Goal: Submit feedback/report problem

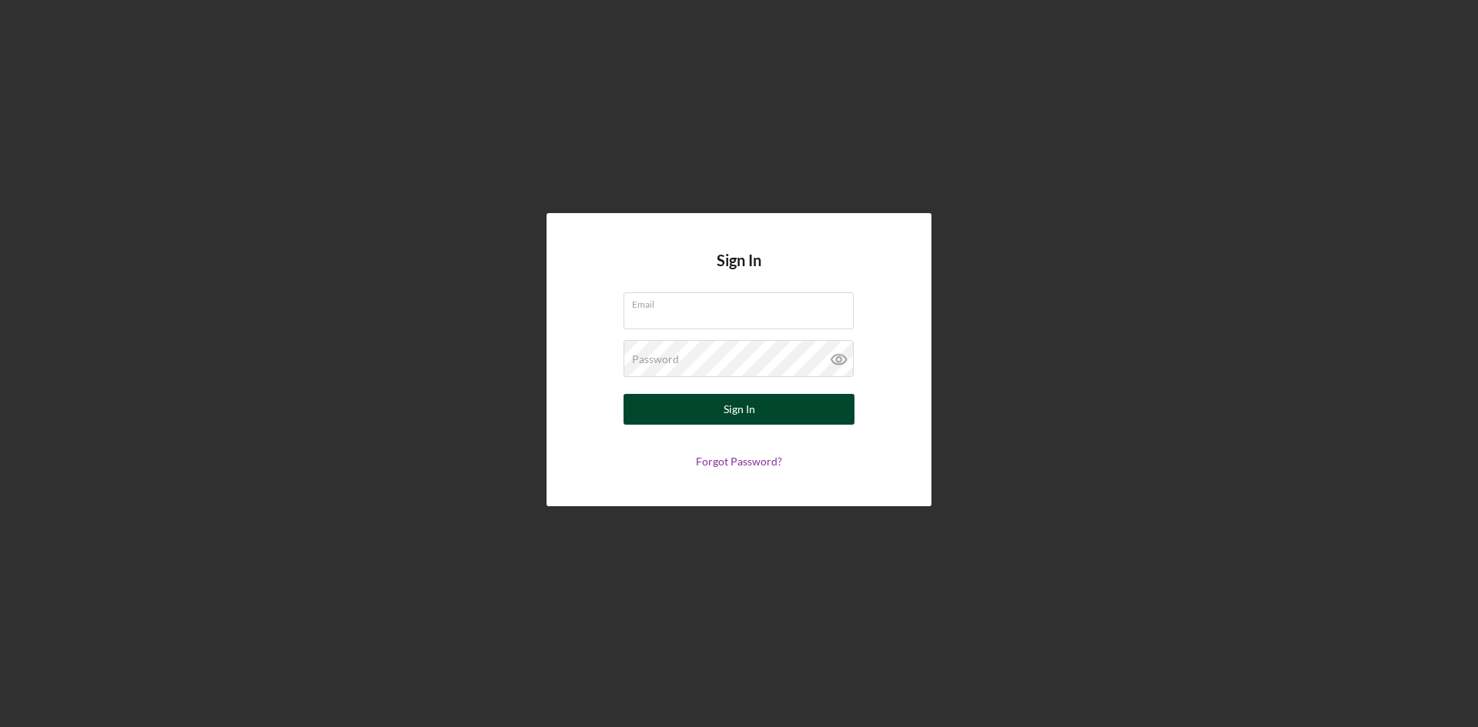
type input "[PERSON_NAME][EMAIL_ADDRESS][PERSON_NAME][DOMAIN_NAME]"
click at [722, 416] on button "Sign In" at bounding box center [738, 409] width 231 height 31
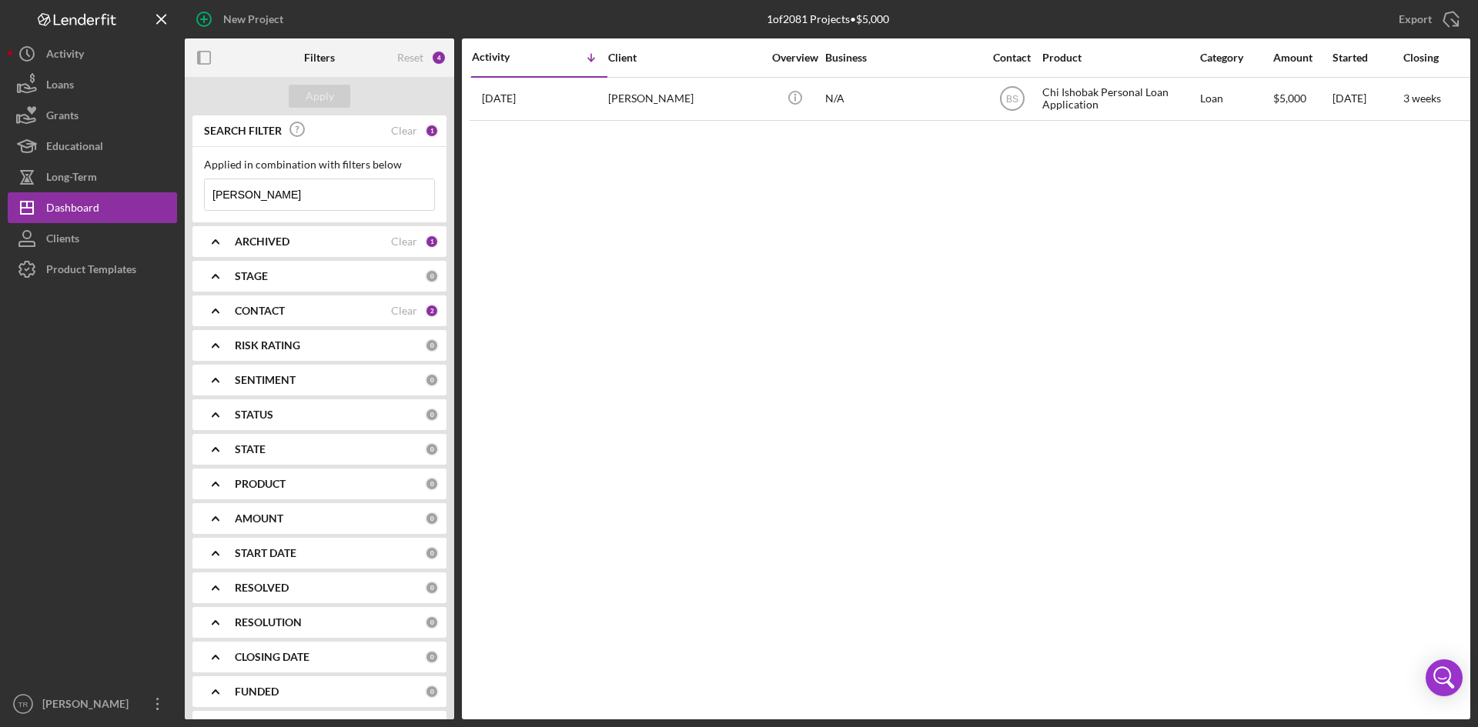
click at [316, 196] on input "[PERSON_NAME]" at bounding box center [319, 194] width 229 height 31
type input "jasmine"
click at [329, 95] on div "Apply" at bounding box center [320, 96] width 28 height 23
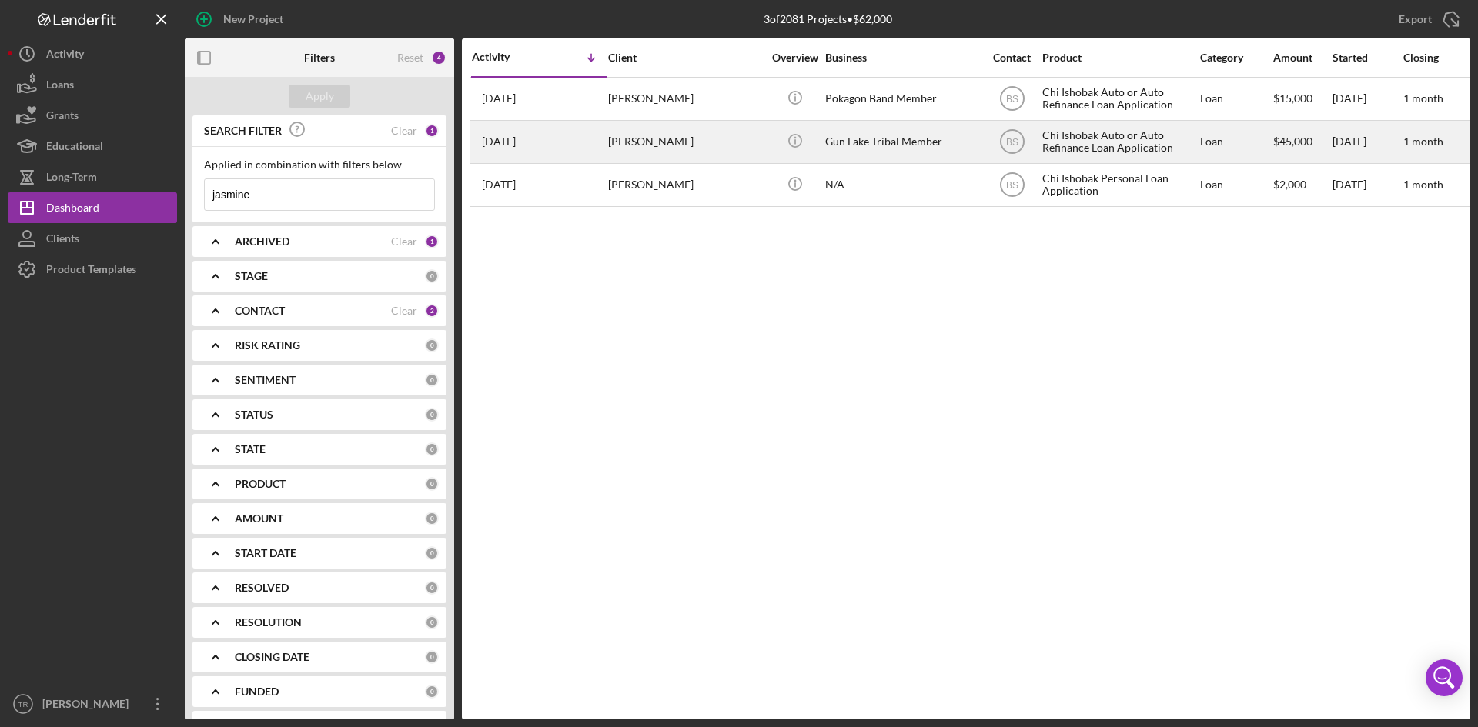
click at [634, 142] on div "[PERSON_NAME]" at bounding box center [685, 142] width 154 height 41
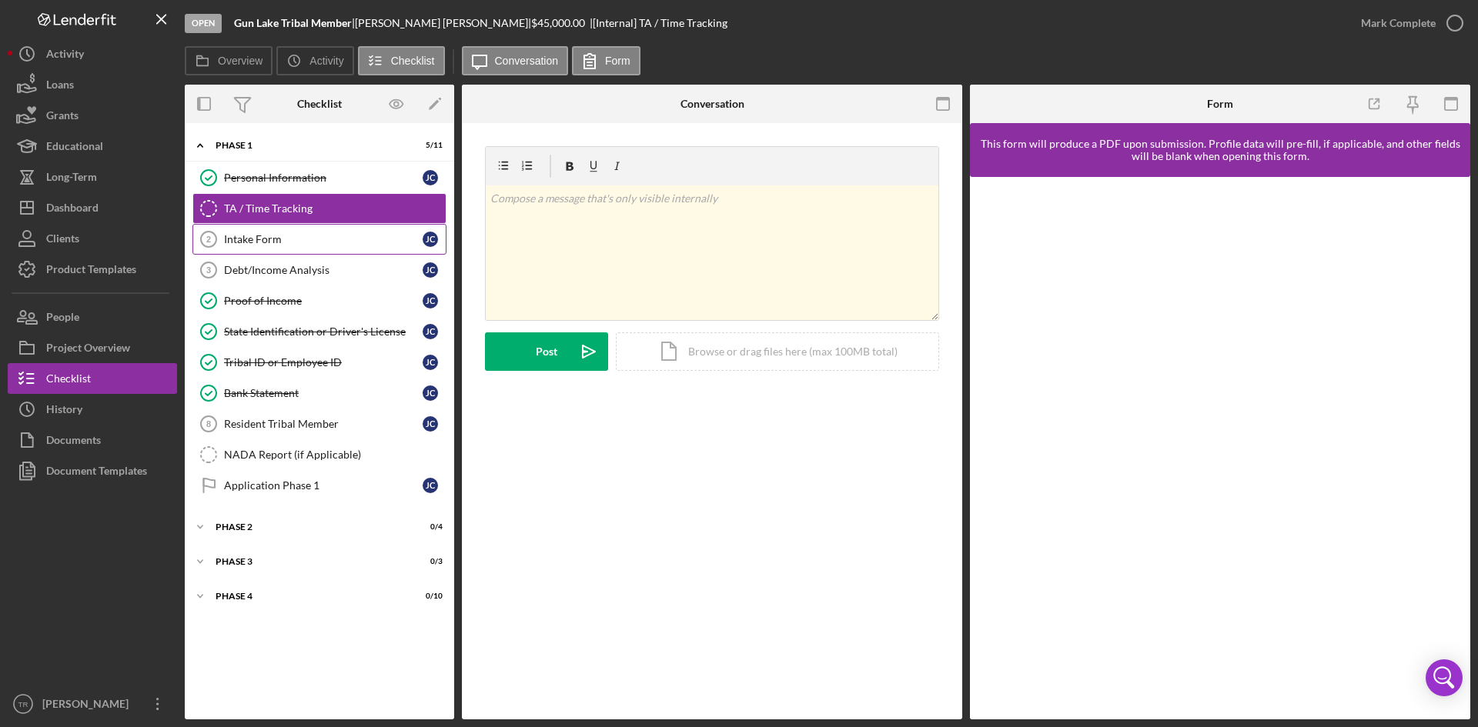
click at [291, 236] on div "Intake Form" at bounding box center [323, 239] width 199 height 12
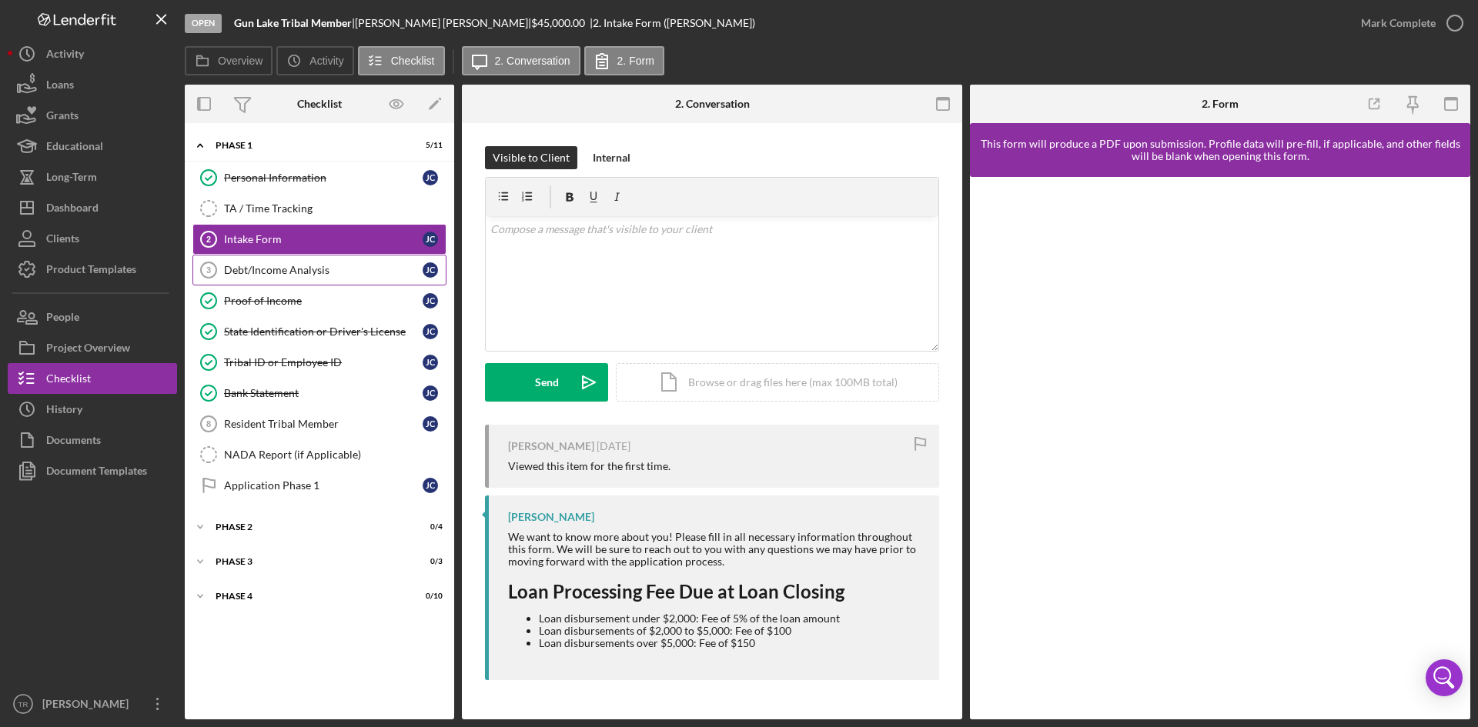
click at [284, 280] on link "Debt/Income Analysis 3 Debt/Income Analysis [PERSON_NAME]" at bounding box center [319, 270] width 254 height 31
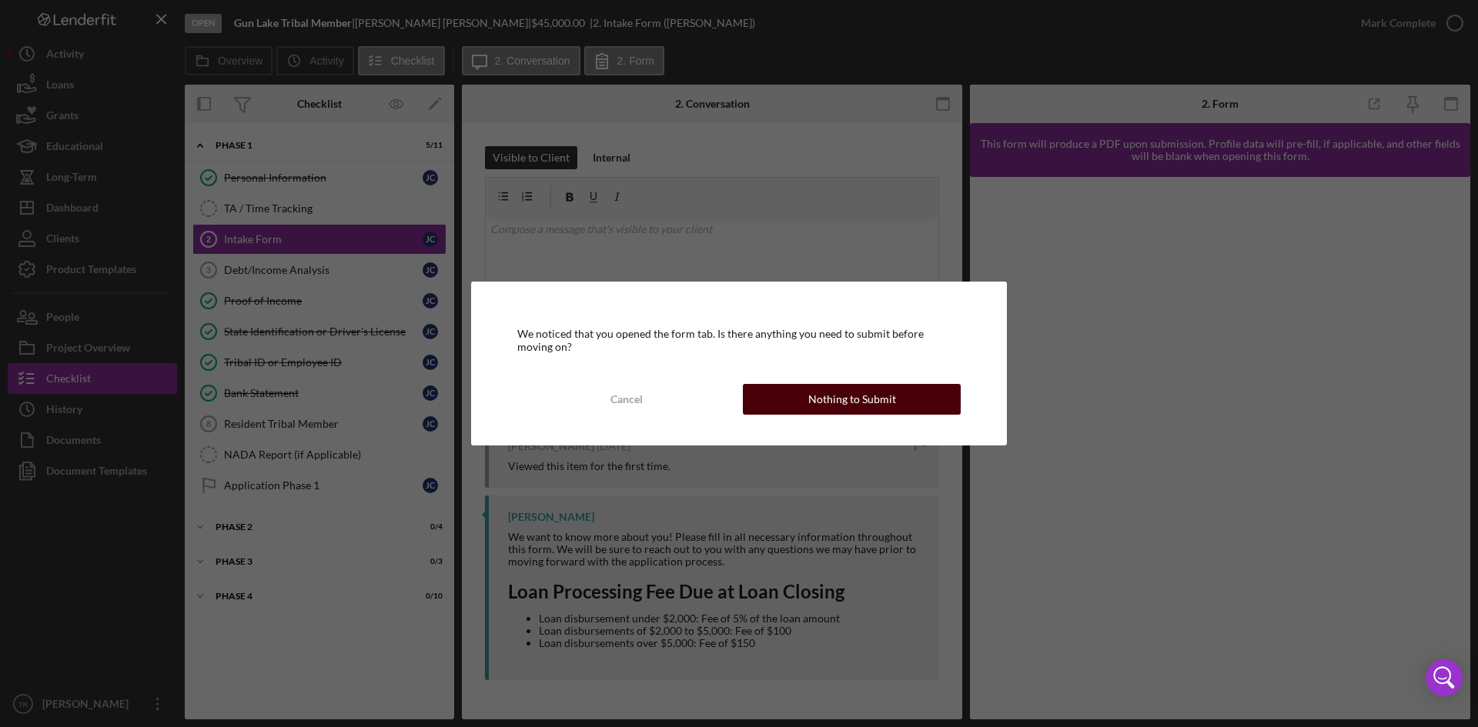
click at [771, 393] on button "Nothing to Submit" at bounding box center [852, 399] width 218 height 31
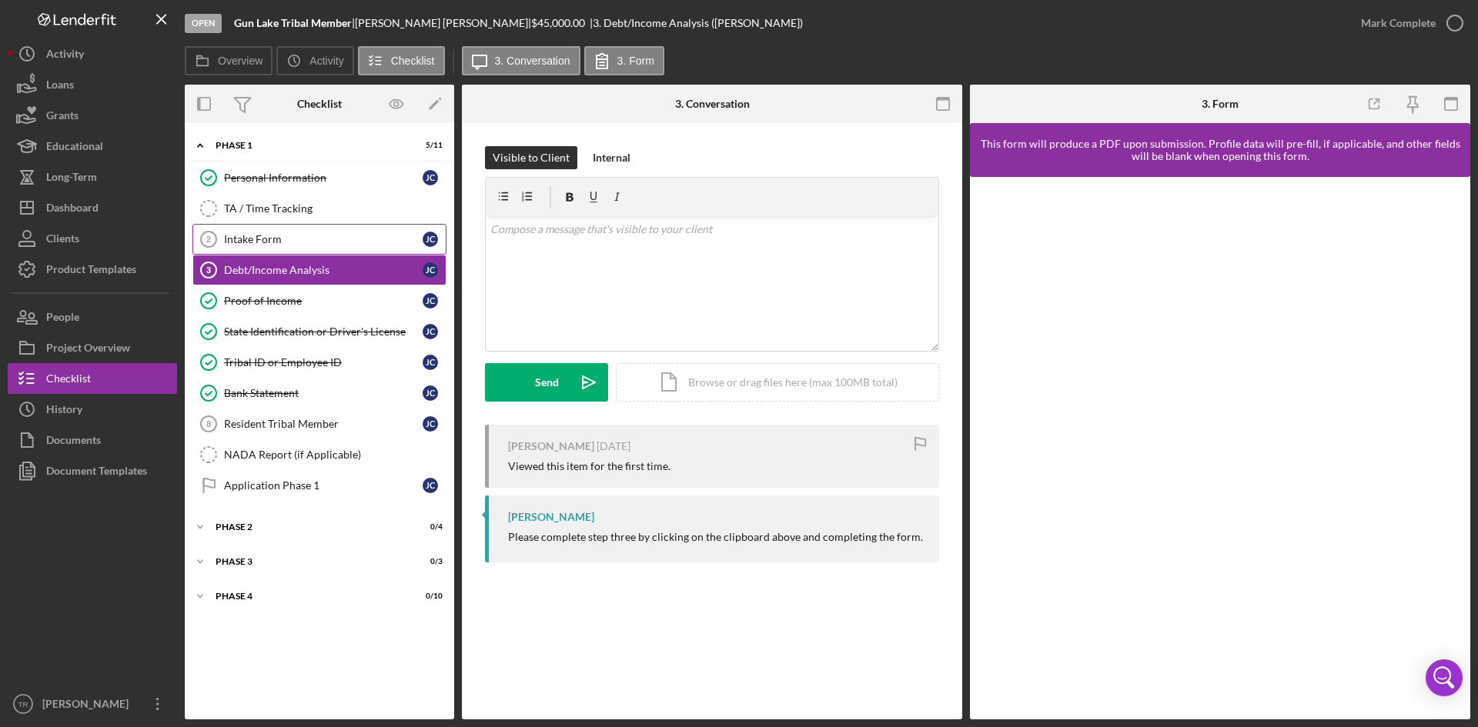
click at [366, 226] on link "Intake Form 2 Intake Form [PERSON_NAME]" at bounding box center [319, 239] width 254 height 31
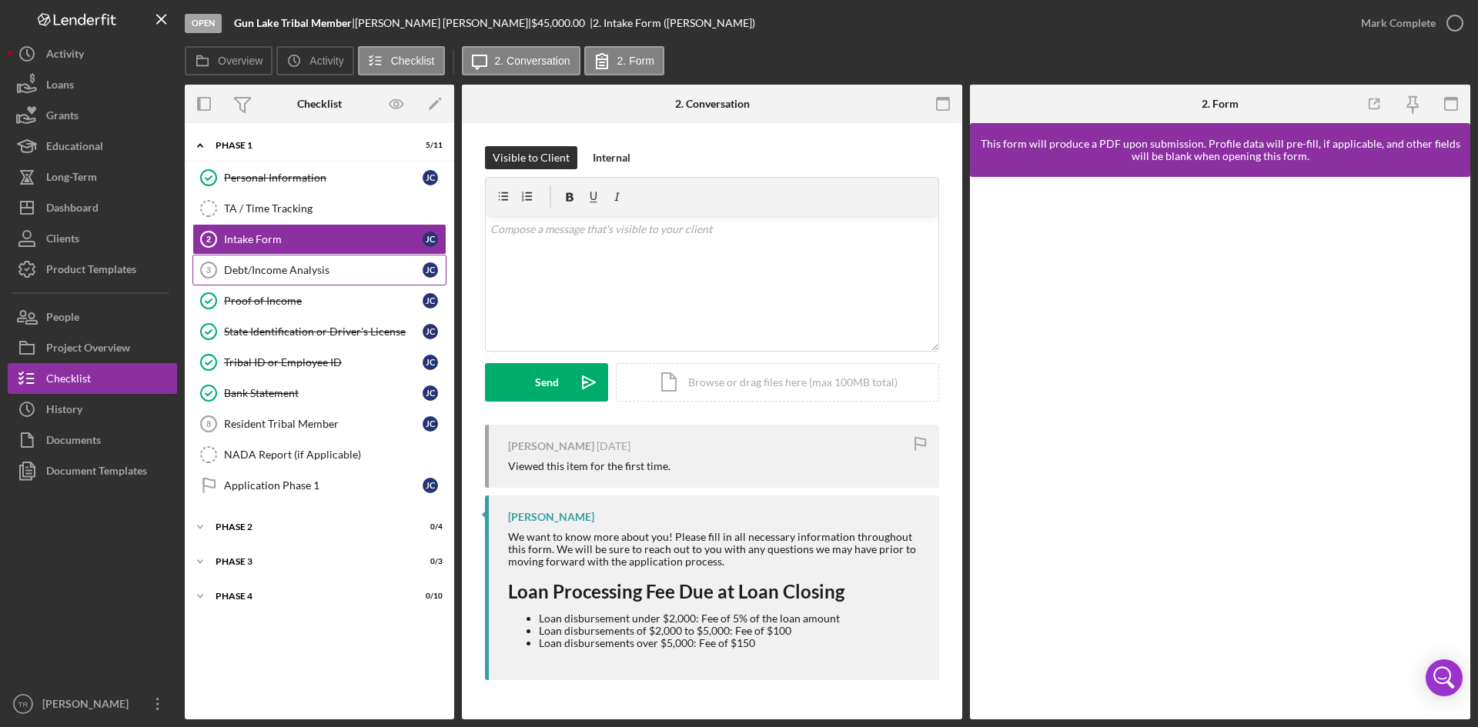
click at [328, 262] on link "Debt/Income Analysis 3 Debt/Income Analysis [PERSON_NAME]" at bounding box center [319, 270] width 254 height 31
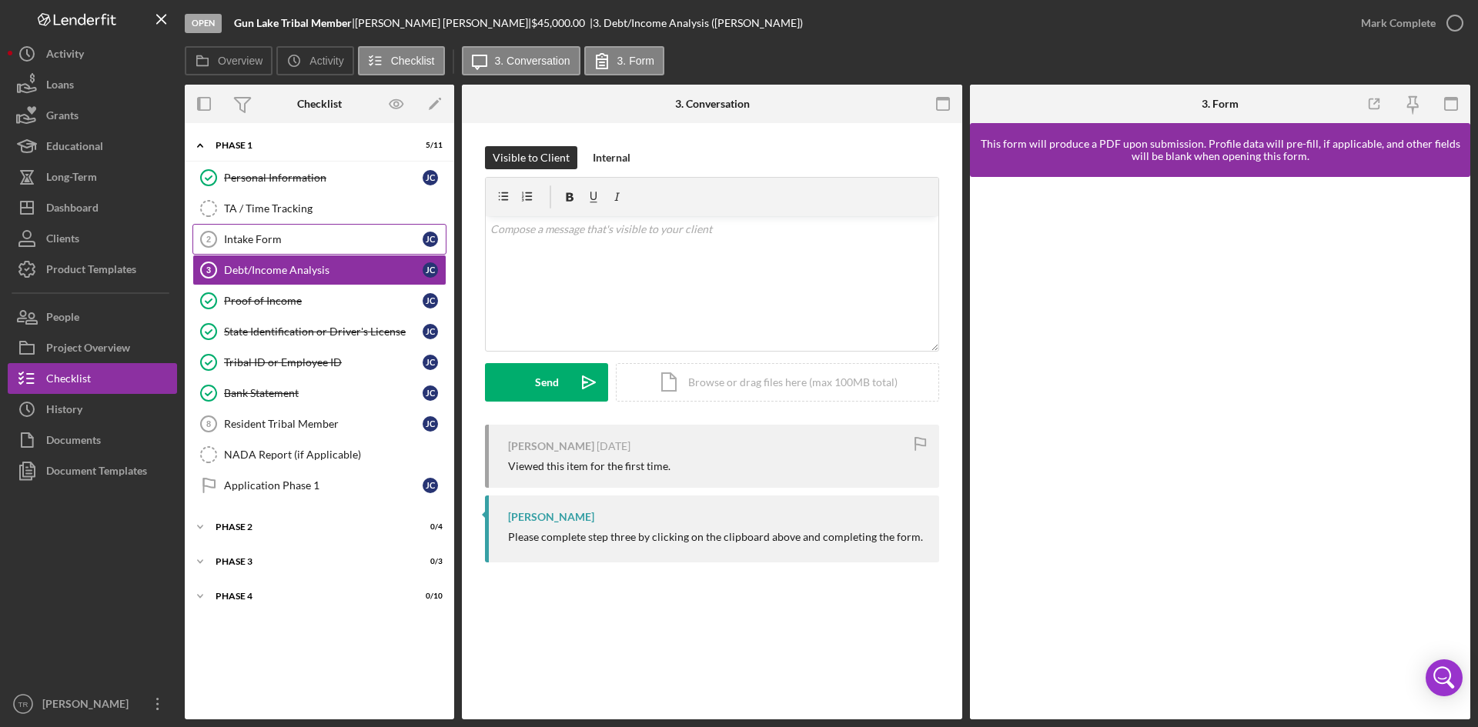
click at [345, 245] on div "Intake Form" at bounding box center [323, 239] width 199 height 12
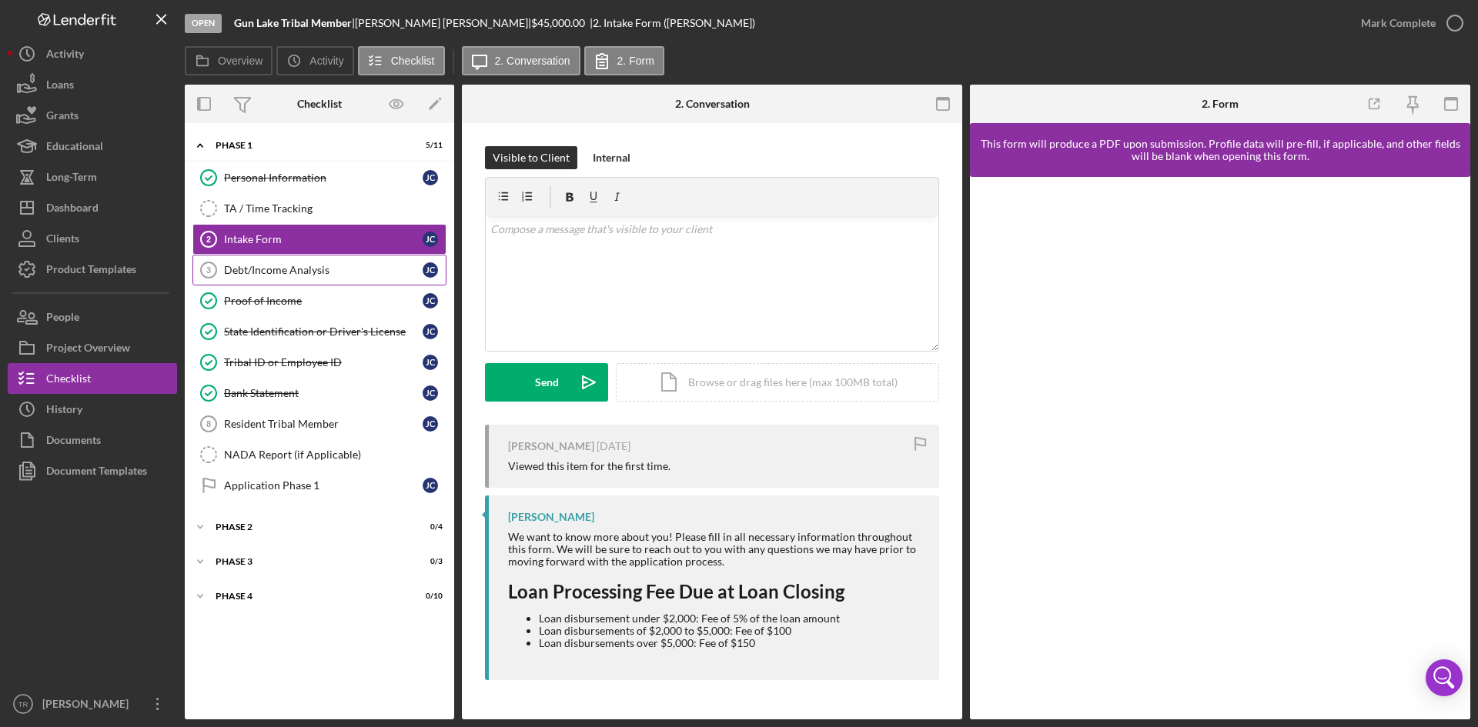
click at [331, 268] on div "Debt/Income Analysis" at bounding box center [323, 270] width 199 height 12
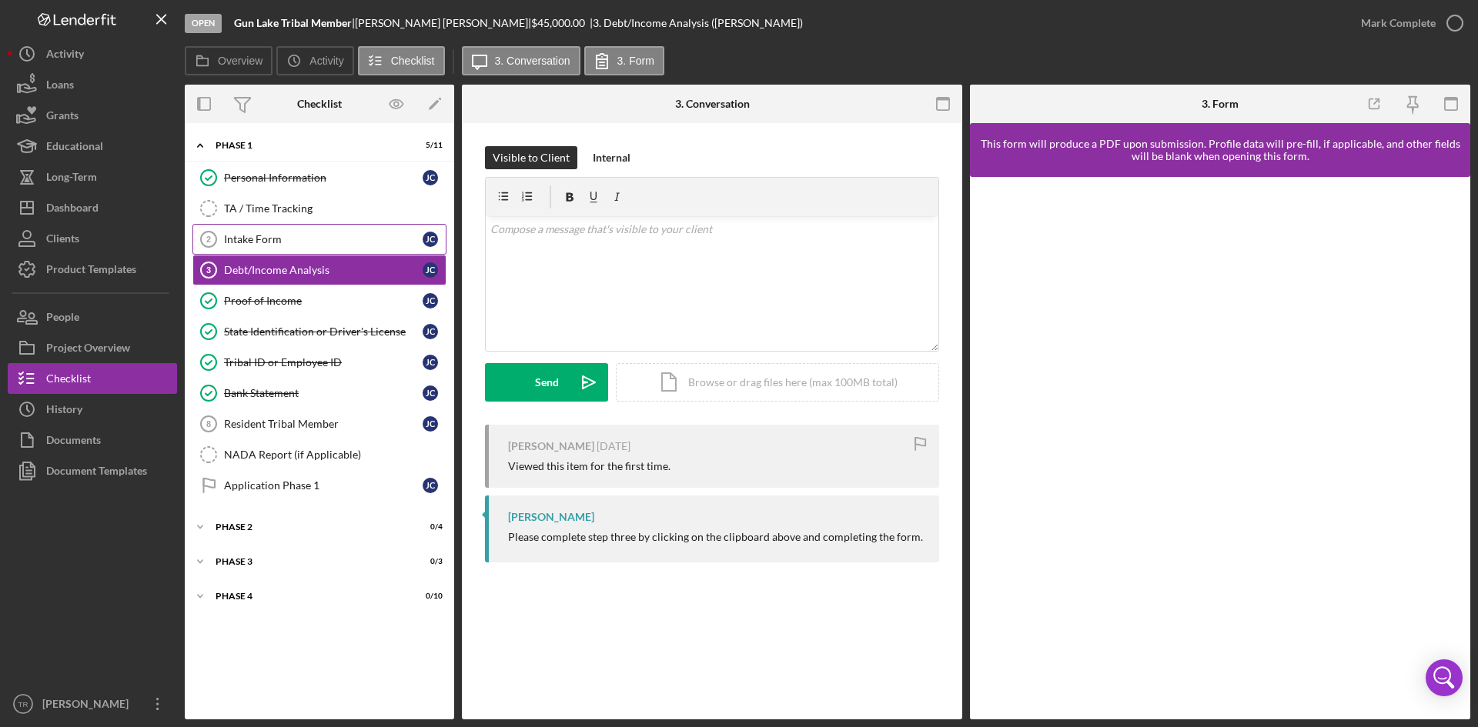
click at [340, 247] on link "Intake Form 2 Intake Form [PERSON_NAME]" at bounding box center [319, 239] width 254 height 31
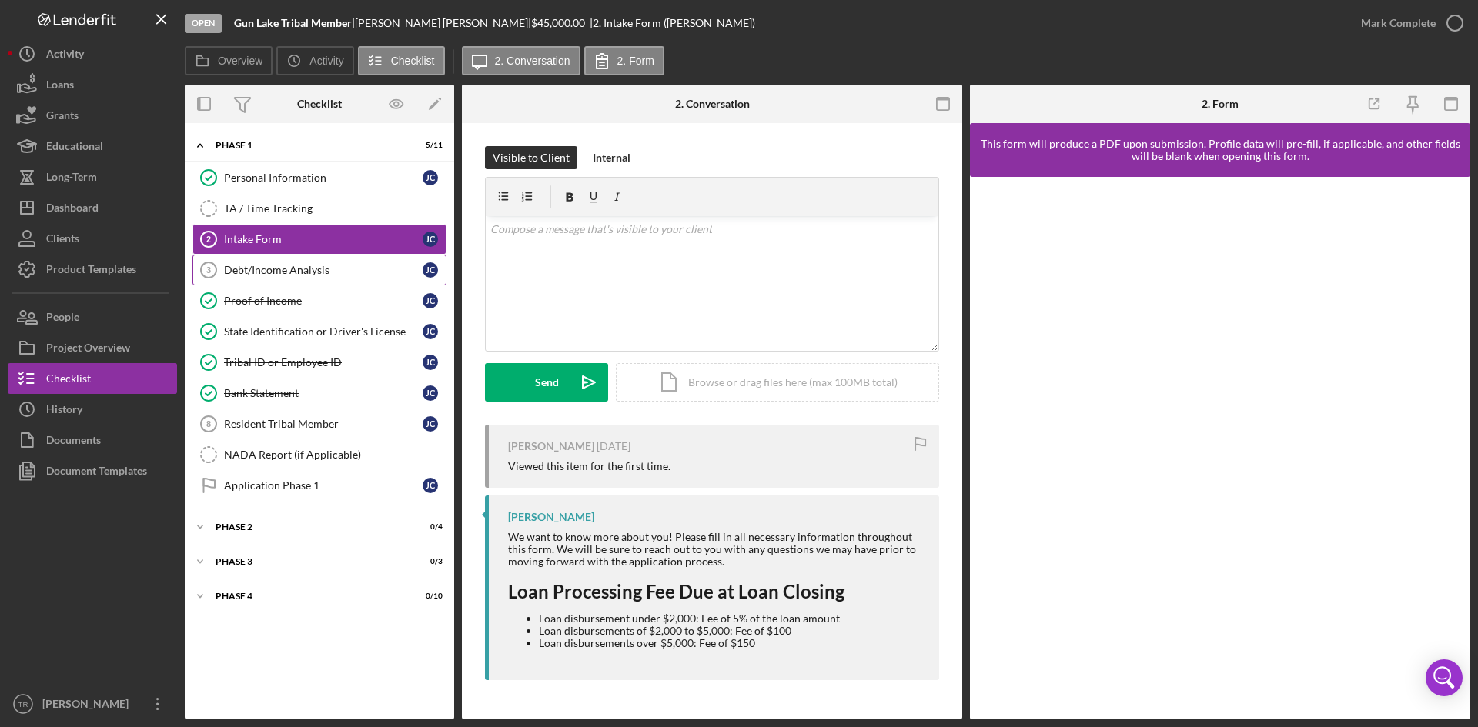
click at [333, 269] on div "Debt/Income Analysis" at bounding box center [323, 270] width 199 height 12
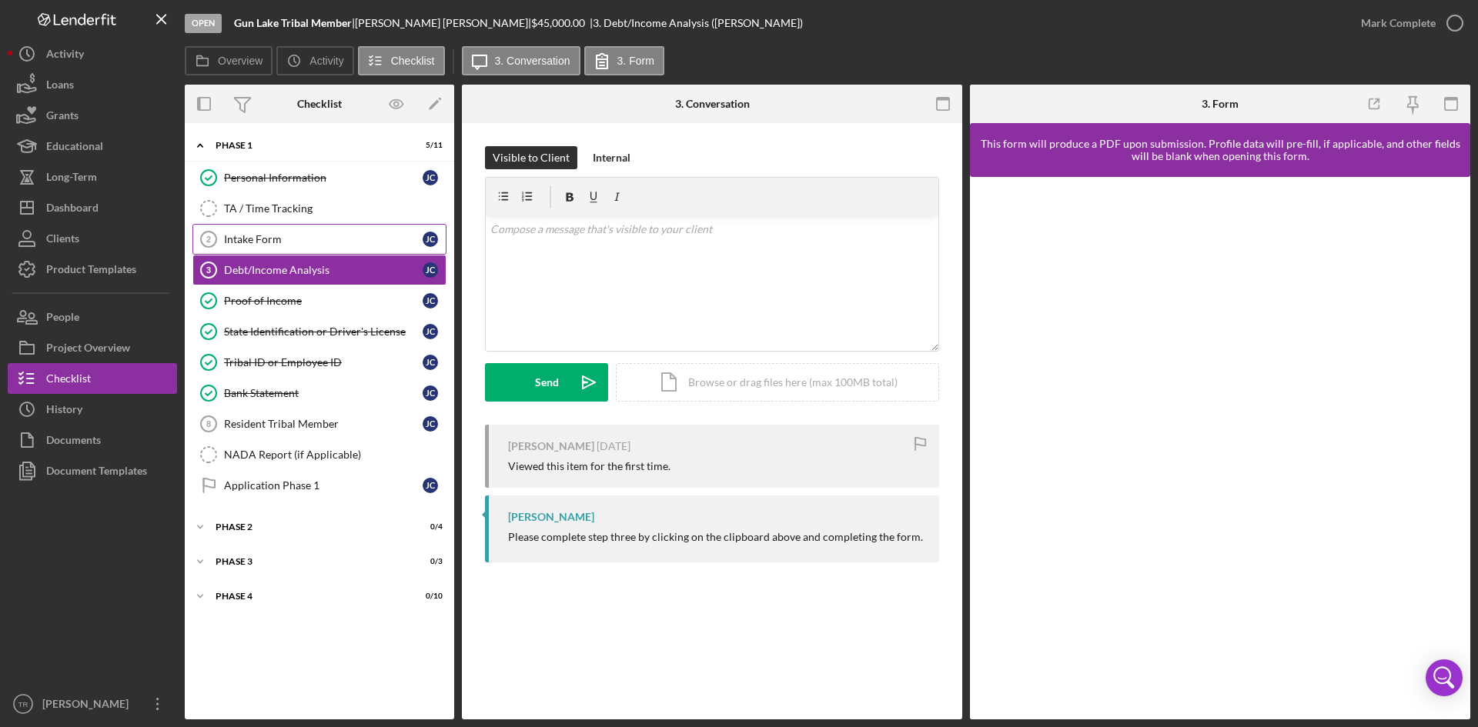
click at [346, 246] on div "Intake Form" at bounding box center [323, 239] width 199 height 12
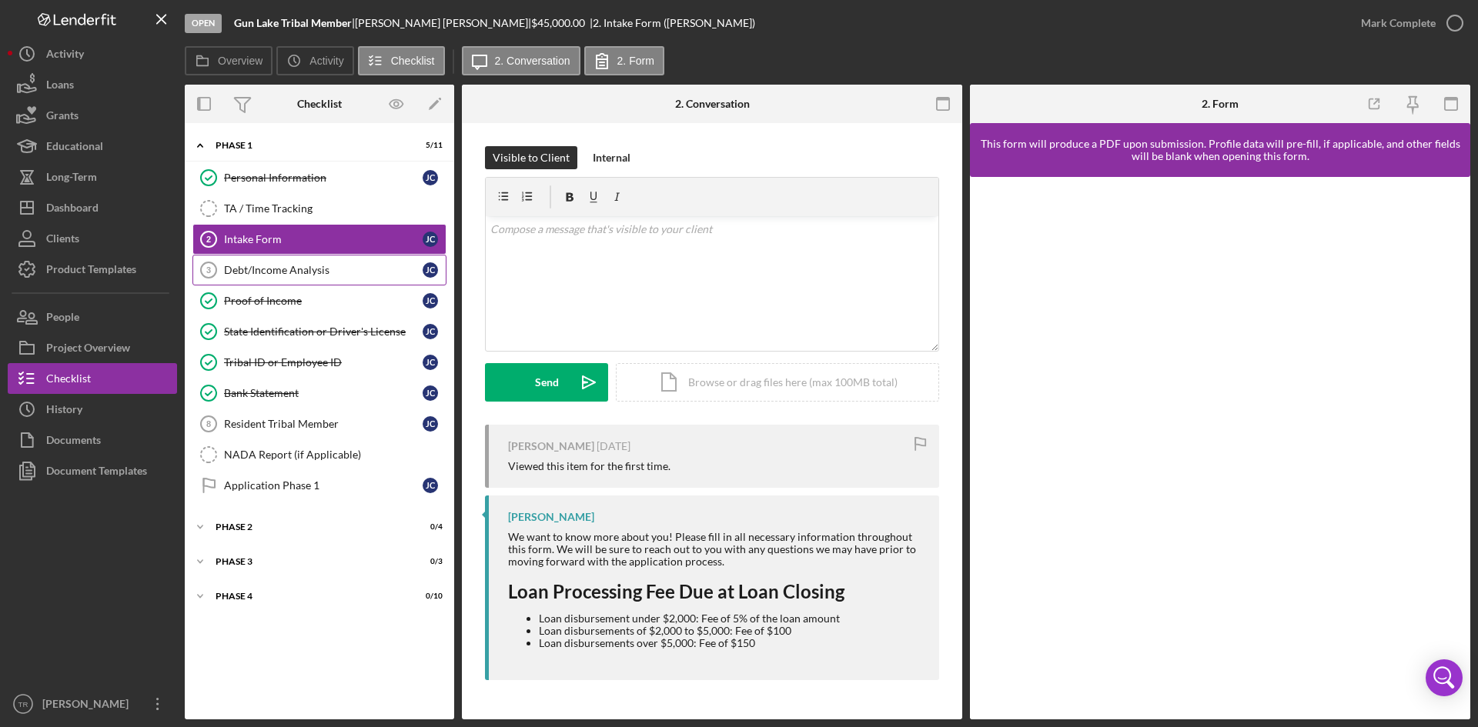
click at [336, 262] on link "Debt/Income Analysis 3 Debt/Income Analysis [PERSON_NAME]" at bounding box center [319, 270] width 254 height 31
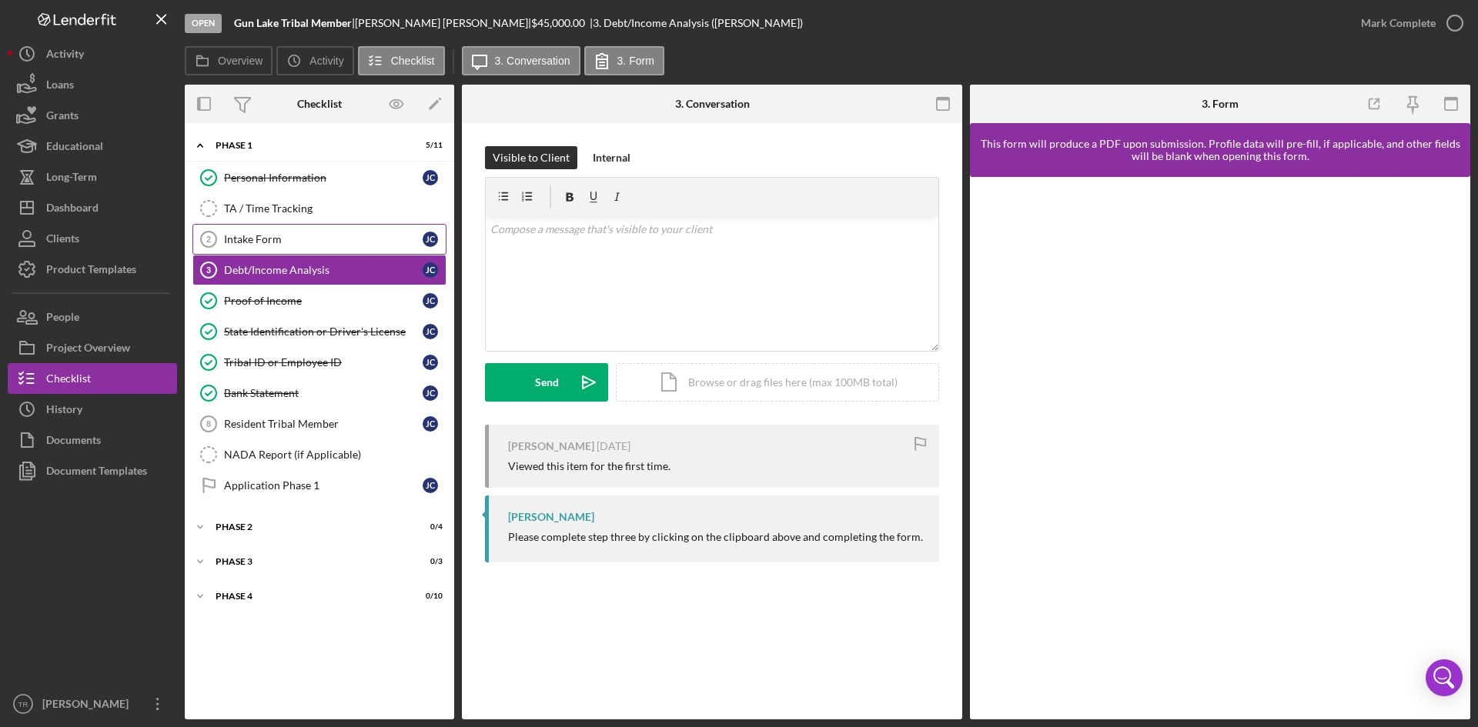
click at [247, 240] on div "Intake Form" at bounding box center [323, 239] width 199 height 12
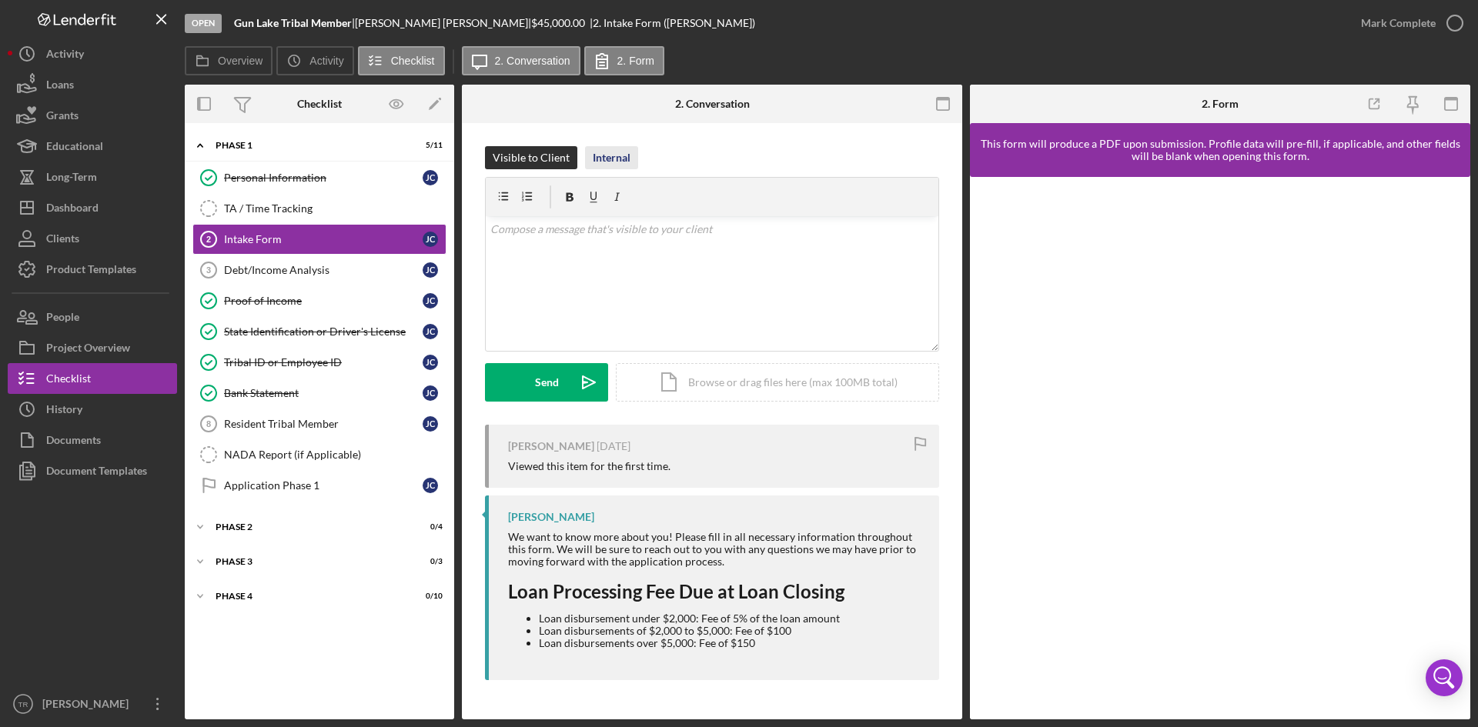
click at [610, 155] on div "Internal" at bounding box center [612, 157] width 38 height 23
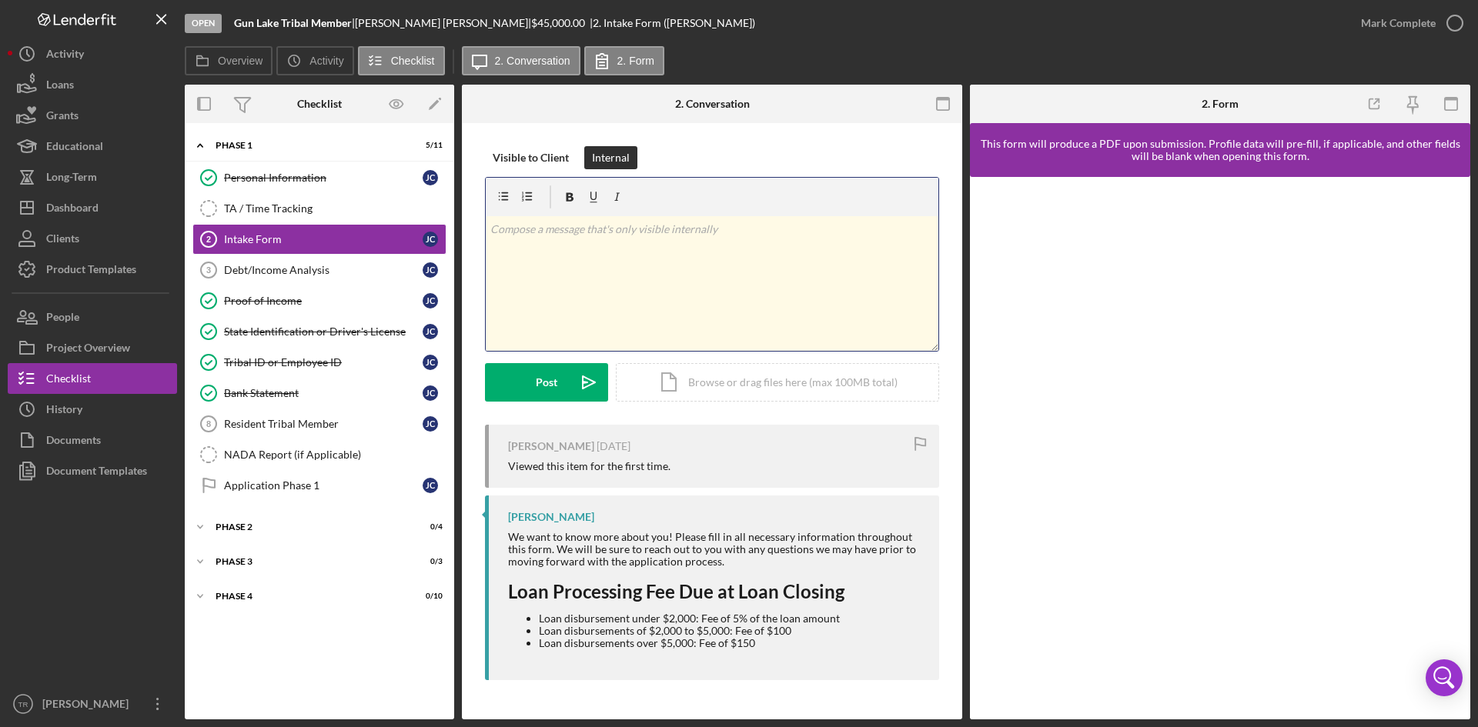
click at [586, 246] on div "v Color teal Color pink Remove color Add row above Add row below Add column bef…" at bounding box center [712, 283] width 453 height 135
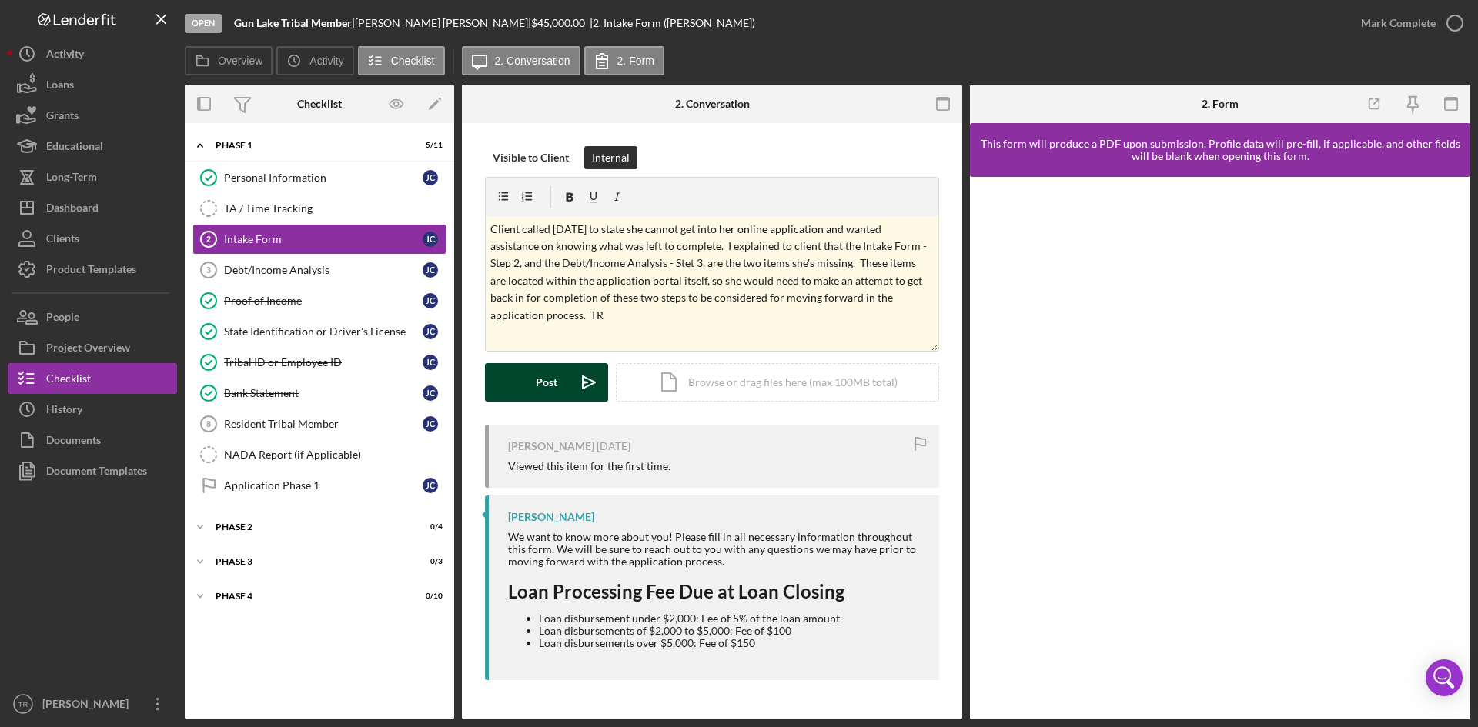
click at [559, 386] on button "Post Icon/icon-invite-send" at bounding box center [546, 382] width 123 height 38
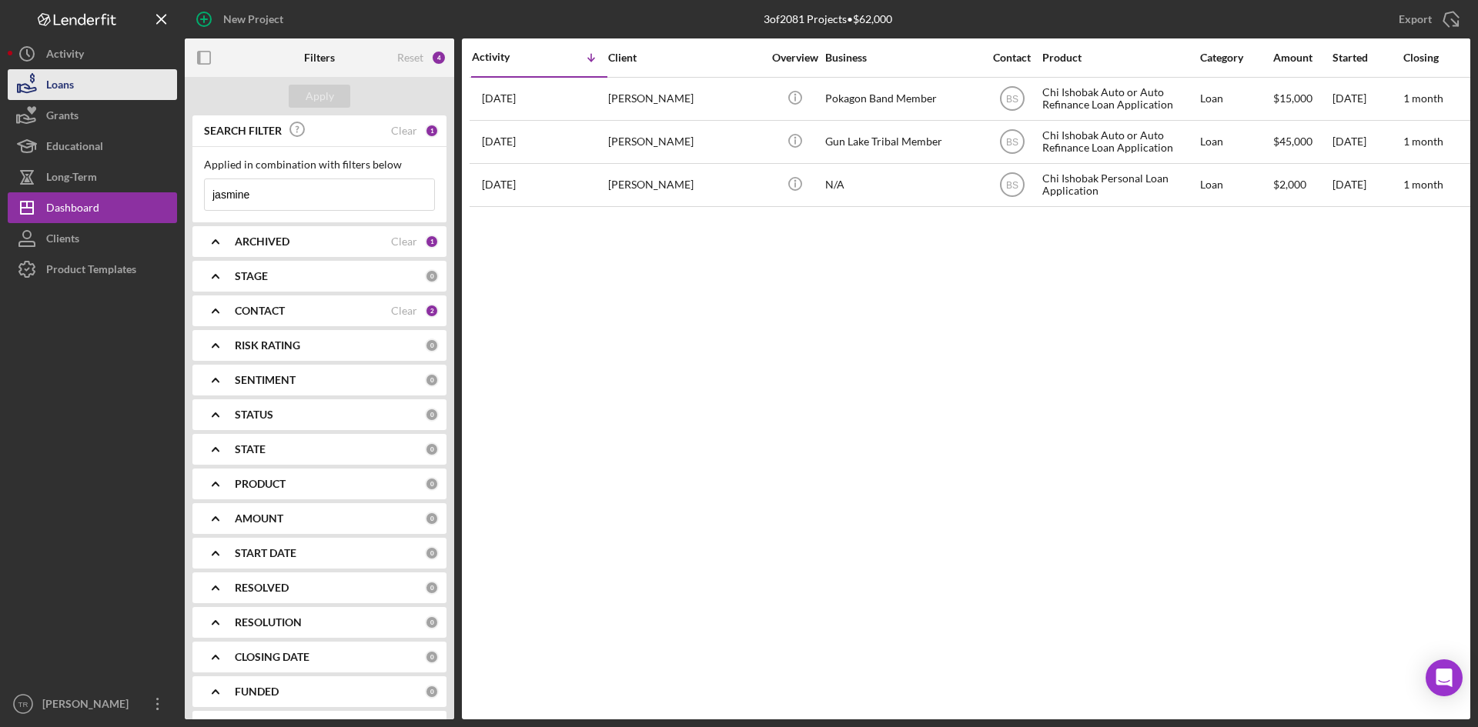
click at [68, 85] on div "Loans" at bounding box center [60, 86] width 28 height 35
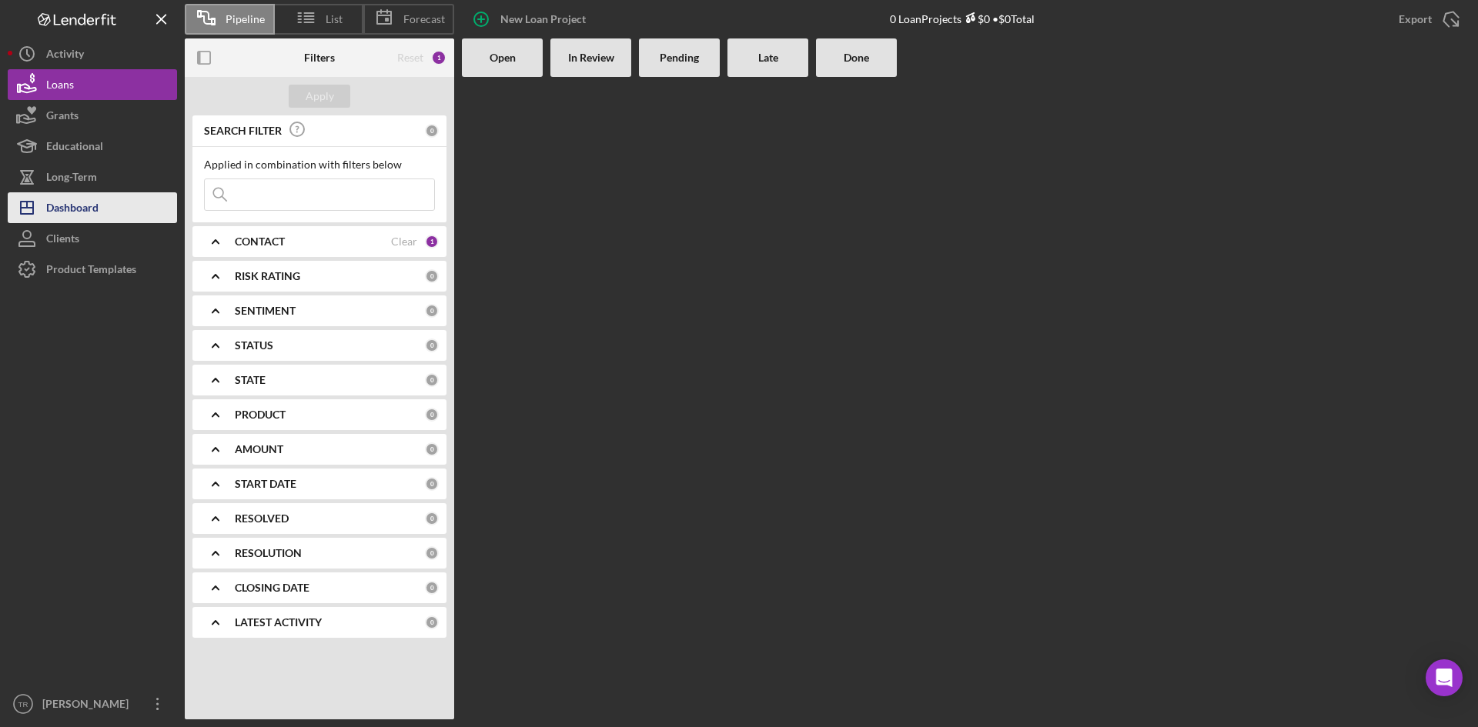
click at [60, 202] on div "Dashboard" at bounding box center [72, 209] width 52 height 35
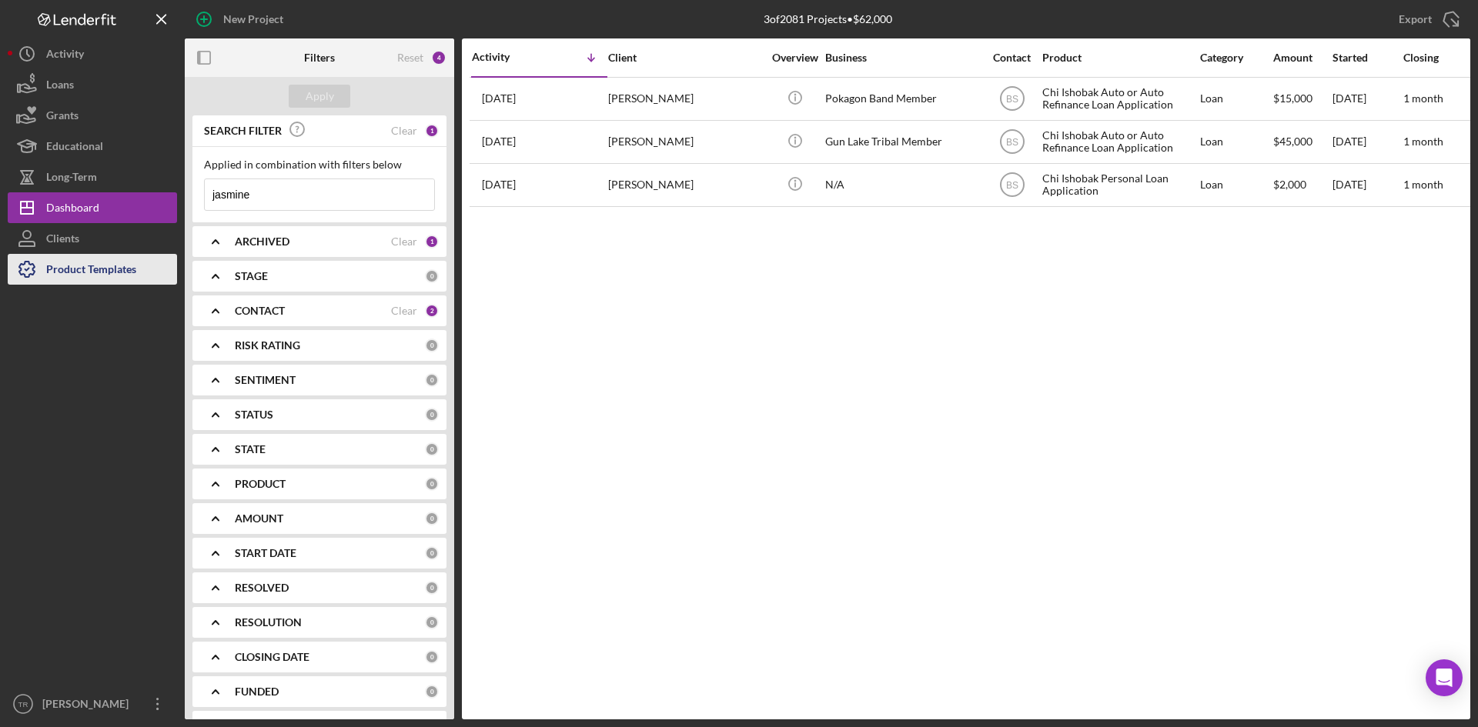
click at [84, 276] on div "Product Templates" at bounding box center [91, 271] width 90 height 35
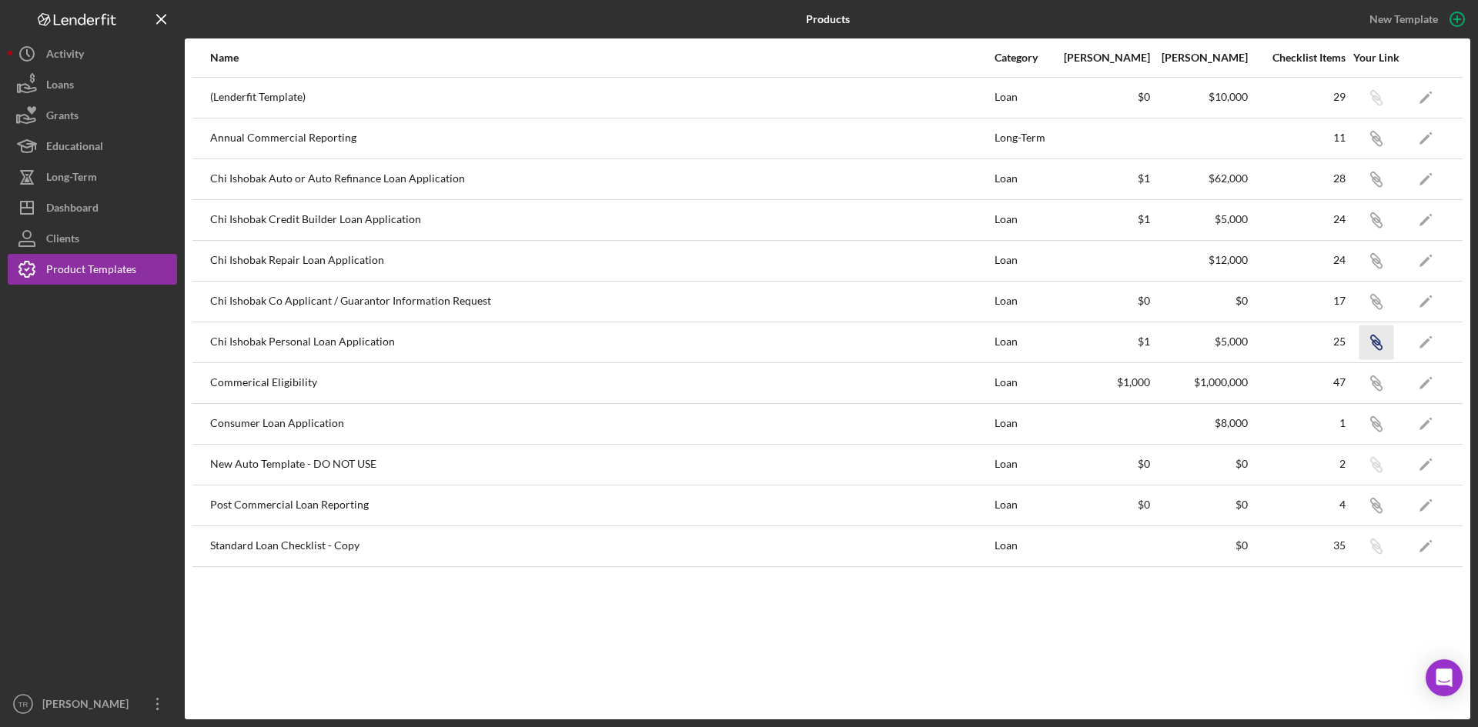
click at [1372, 105] on icon "button" at bounding box center [1376, 99] width 9 height 9
